Goal: Task Accomplishment & Management: Manage account settings

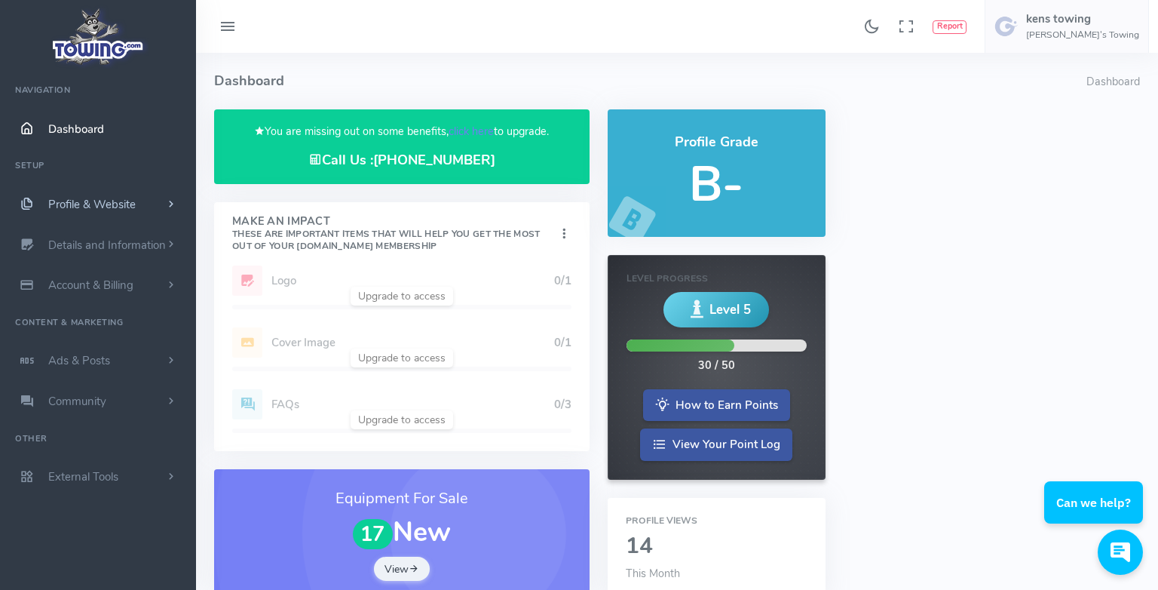
click at [76, 204] on span "Profile & Website" at bounding box center [91, 204] width 87 height 15
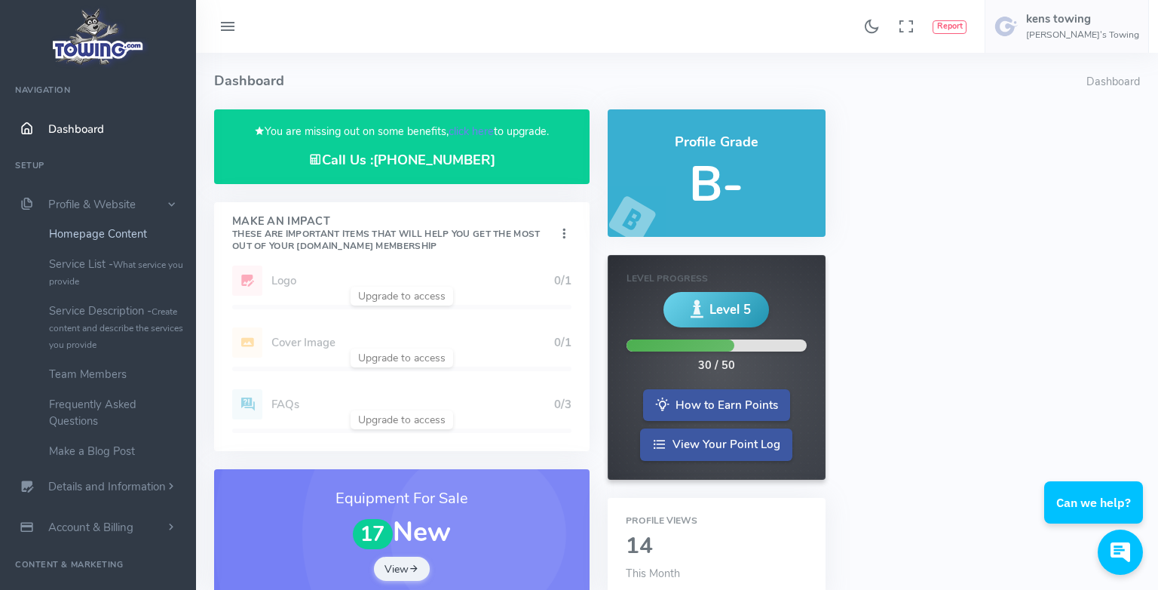
click at [93, 235] on link "Homepage Content" at bounding box center [117, 234] width 158 height 30
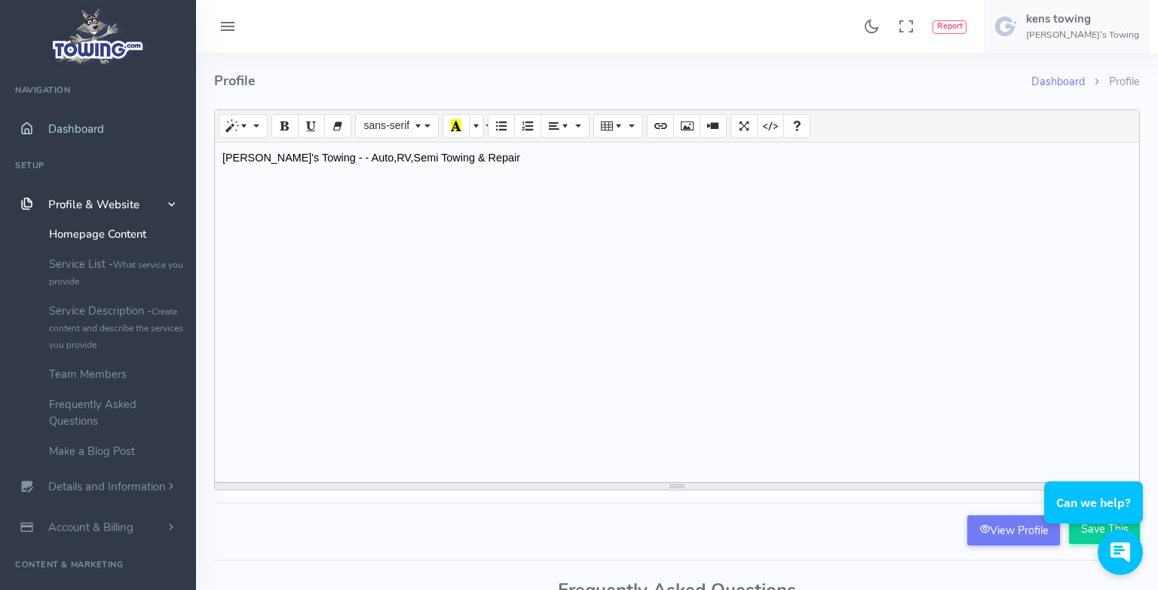
click at [54, 130] on span "Dashboard" at bounding box center [76, 128] width 56 height 15
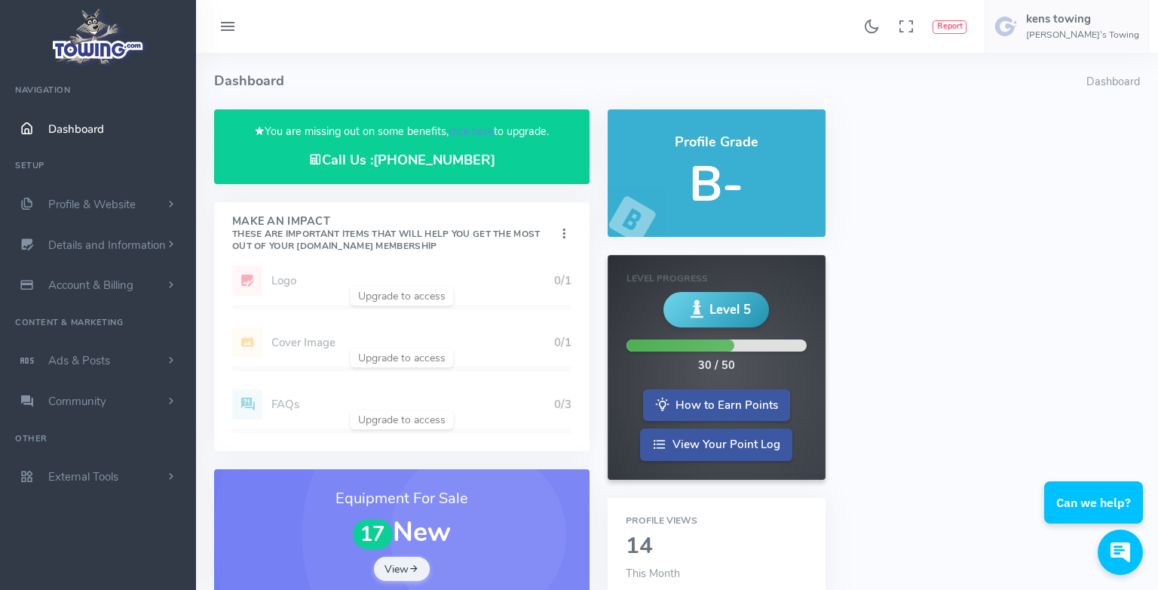
click at [228, 28] on icon at bounding box center [228, 27] width 18 height 24
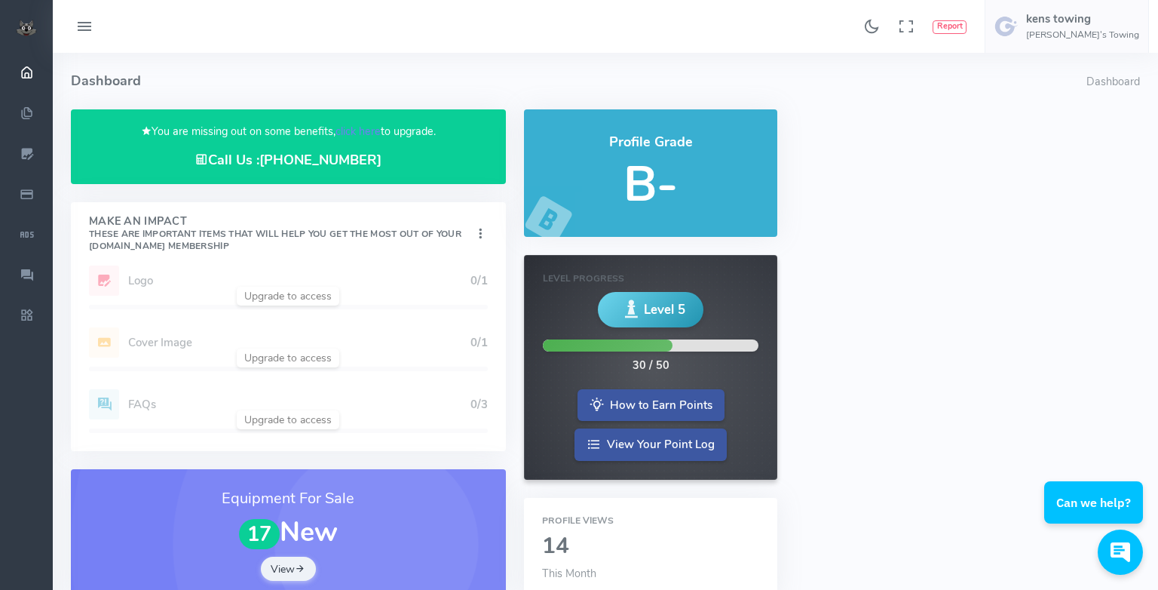
click at [81, 24] on icon at bounding box center [84, 27] width 18 height 24
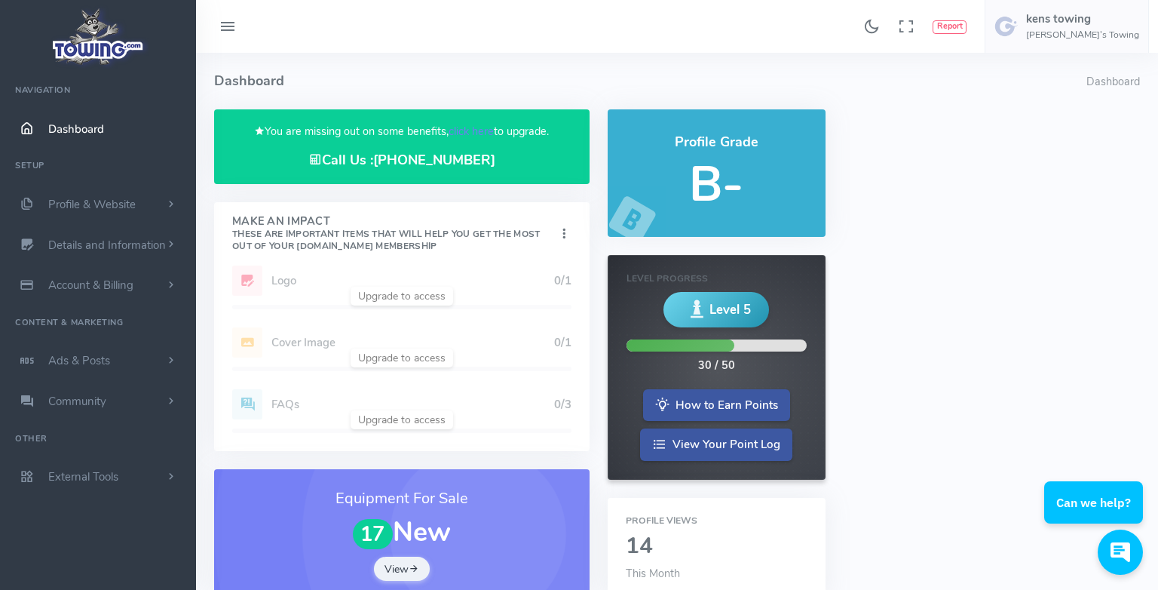
click at [219, 26] on icon at bounding box center [228, 27] width 18 height 24
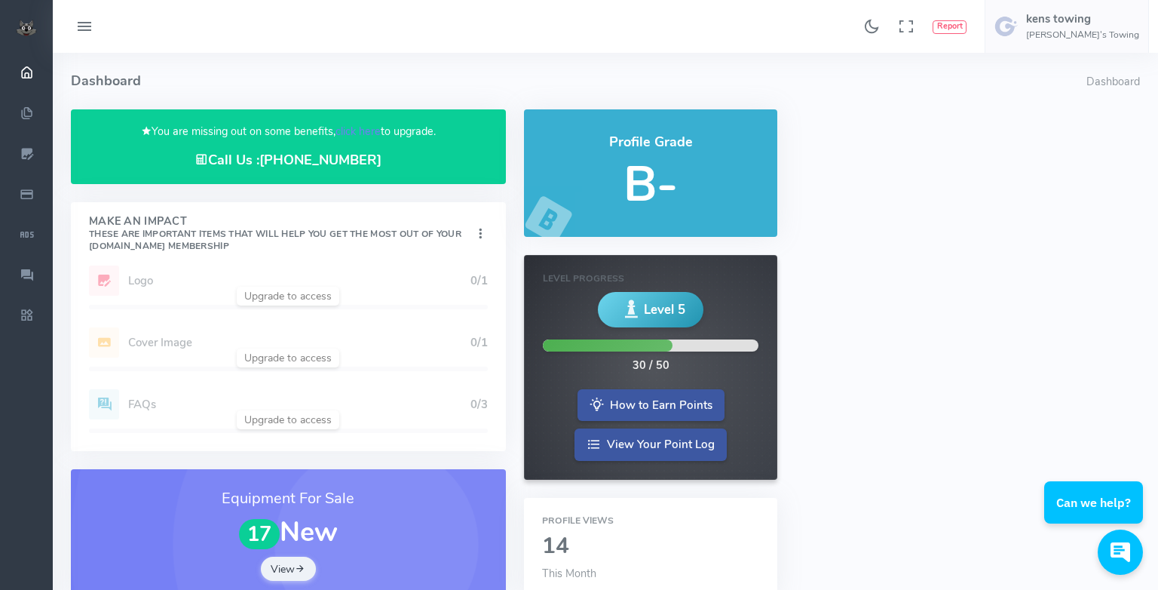
click at [78, 29] on icon at bounding box center [84, 27] width 18 height 24
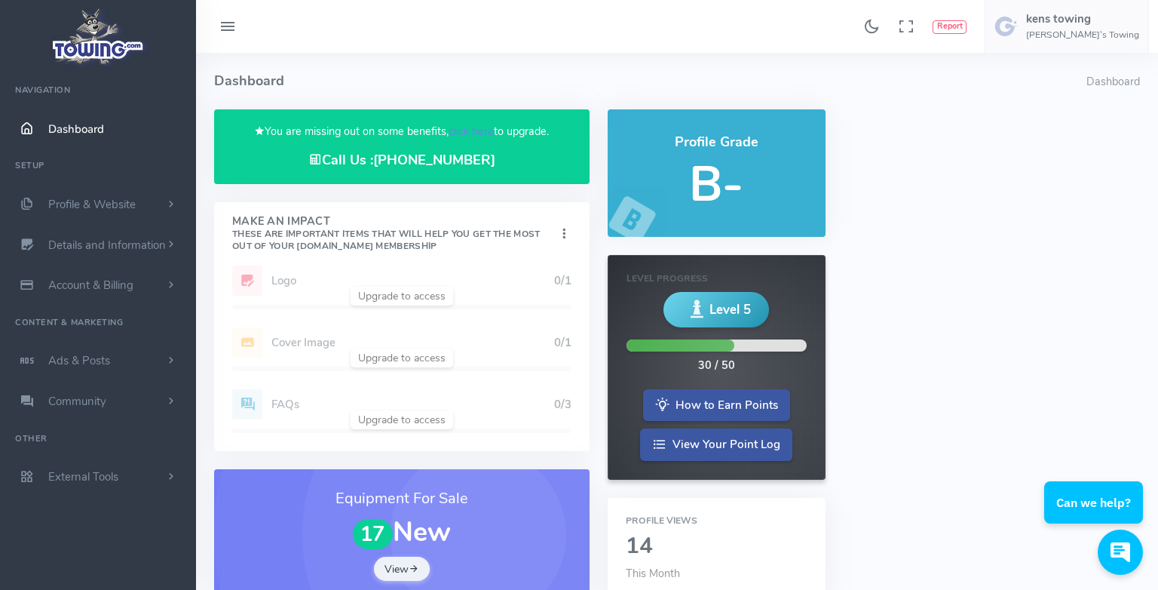
click at [36, 440] on ul "Navigation Dashboard Setup Profile & Website Homepage Content Service List - Wh…" at bounding box center [98, 285] width 196 height 424
click at [89, 480] on span "External Tools" at bounding box center [83, 476] width 70 height 15
